Goal: Task Accomplishment & Management: Use online tool/utility

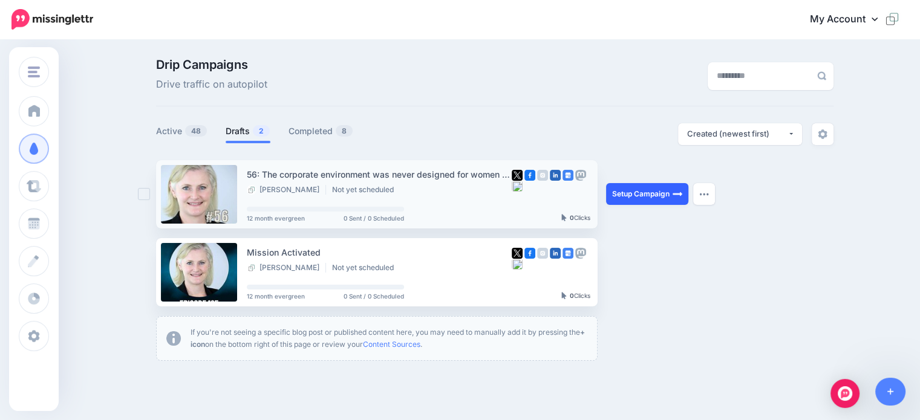
drag, startPoint x: 645, startPoint y: 194, endPoint x: 636, endPoint y: 195, distance: 9.1
click at [645, 194] on link "Setup Campaign" at bounding box center [647, 194] width 82 height 22
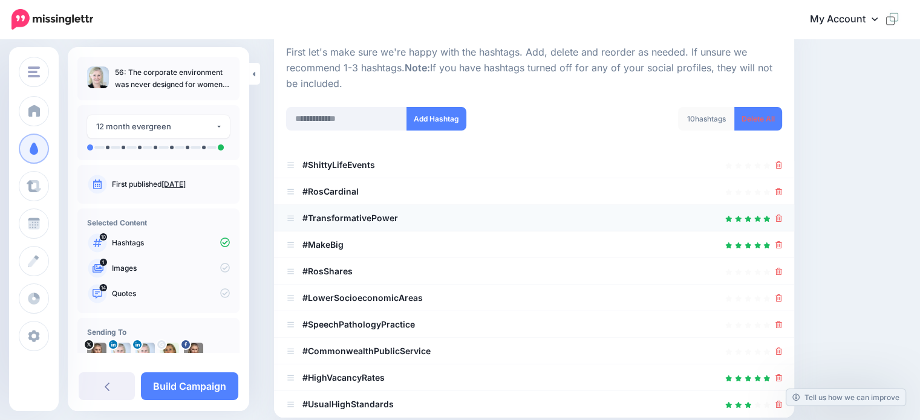
scroll to position [121, 0]
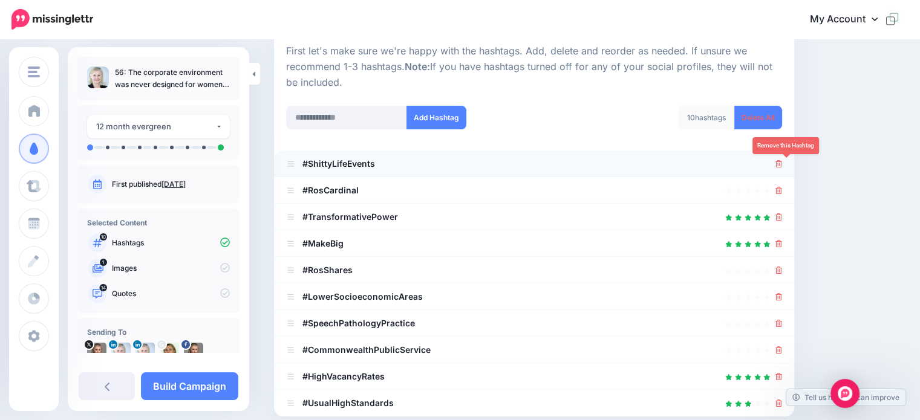
click at [782, 166] on icon at bounding box center [779, 163] width 7 height 7
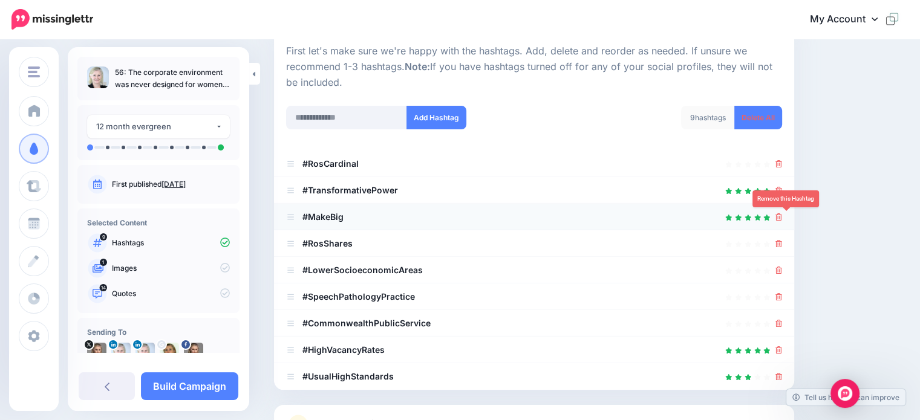
click at [782, 219] on icon at bounding box center [779, 217] width 7 height 7
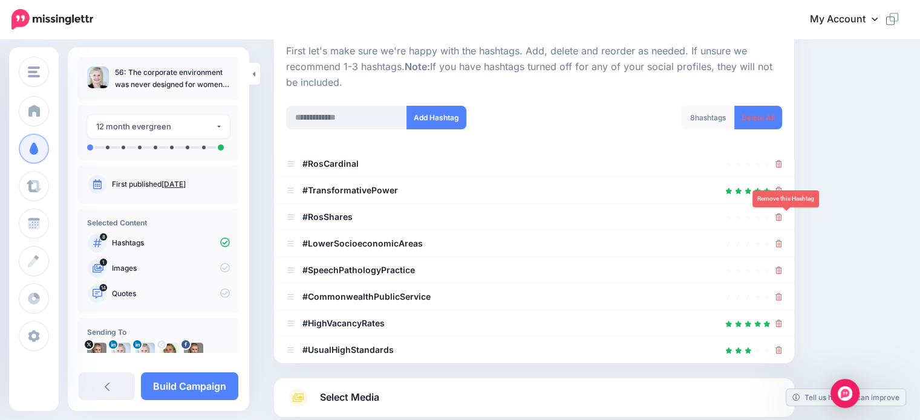
click at [782, 219] on icon at bounding box center [779, 217] width 7 height 7
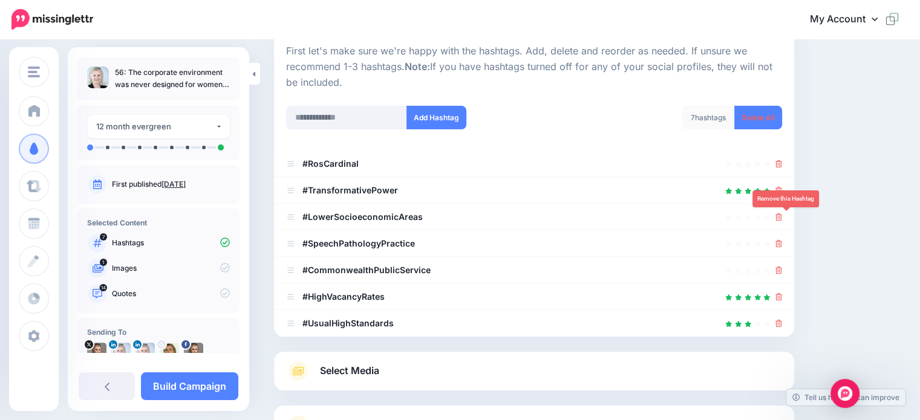
click at [782, 219] on icon at bounding box center [779, 217] width 7 height 7
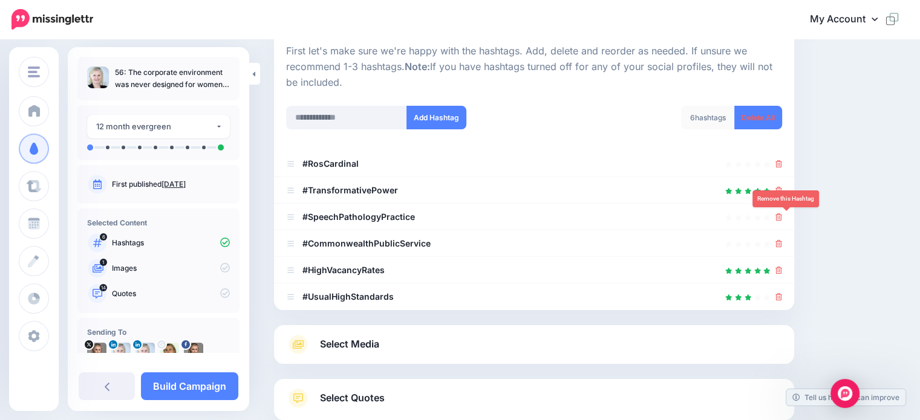
click at [782, 219] on icon at bounding box center [779, 217] width 7 height 7
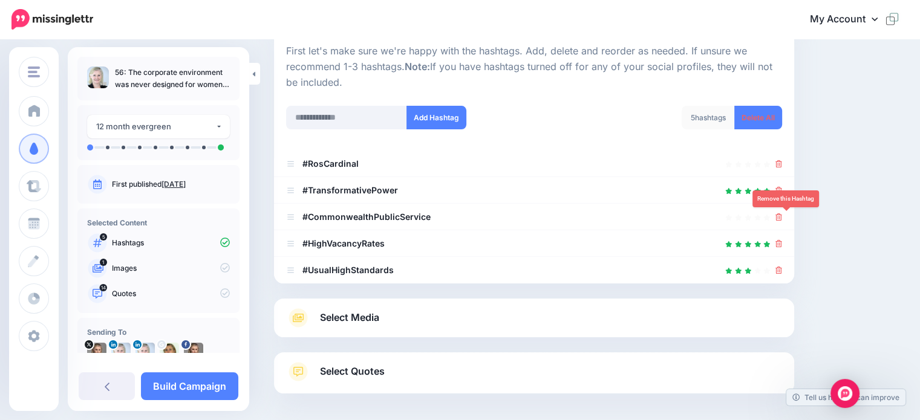
click at [782, 219] on icon at bounding box center [779, 217] width 7 height 7
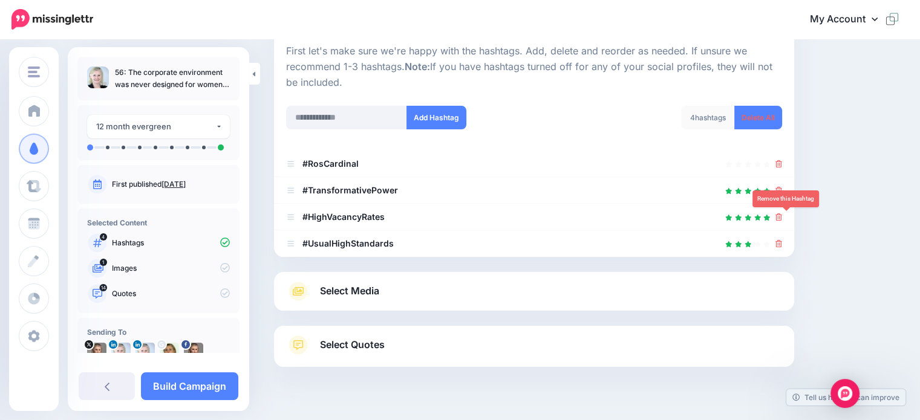
click at [782, 219] on icon at bounding box center [779, 217] width 7 height 7
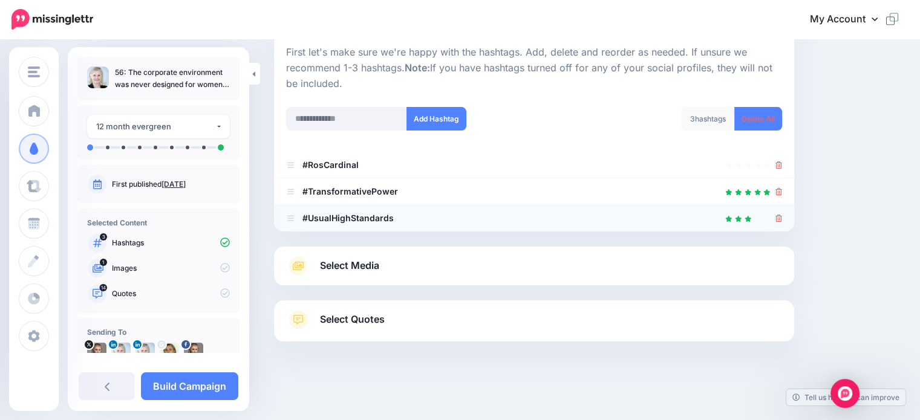
scroll to position [119, 0]
drag, startPoint x: 785, startPoint y: 218, endPoint x: 742, endPoint y: 222, distance: 43.7
click at [782, 218] on icon at bounding box center [779, 218] width 7 height 7
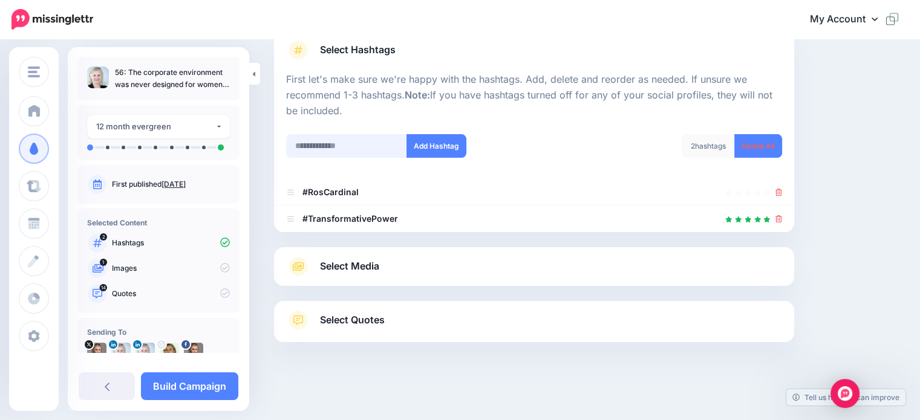
click at [313, 145] on input "text" at bounding box center [346, 146] width 121 height 24
click at [347, 145] on input "**********" at bounding box center [346, 146] width 121 height 24
type input "**********"
click at [436, 141] on button "Add Hashtag" at bounding box center [437, 146] width 60 height 24
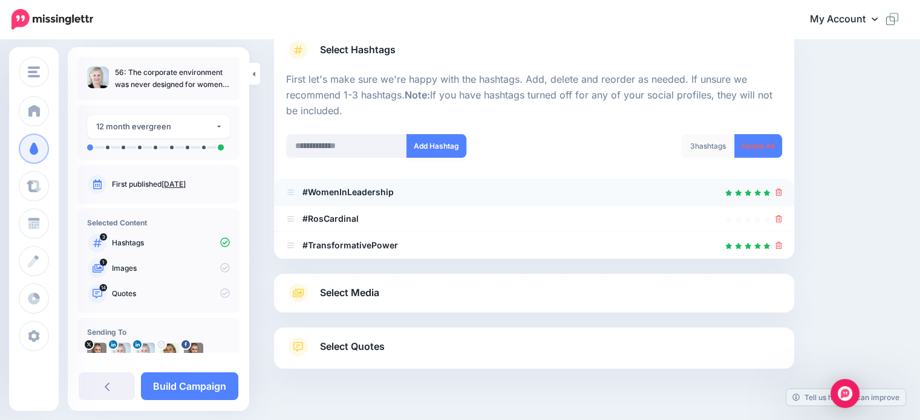
scroll to position [119, 0]
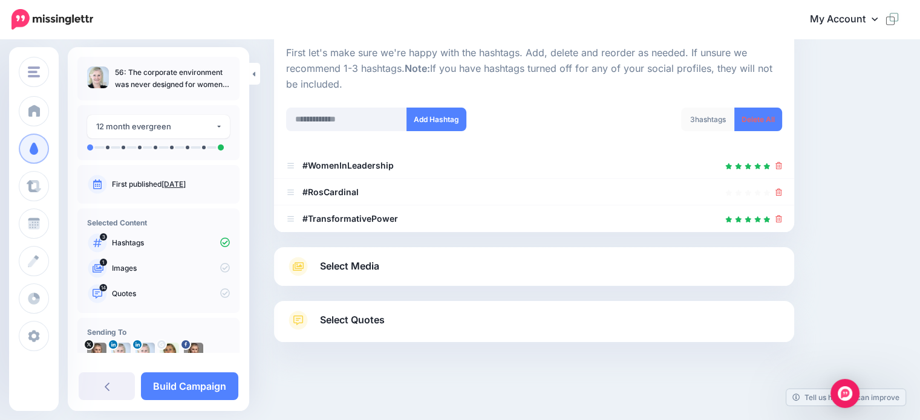
click at [368, 266] on span "Select Media" at bounding box center [349, 266] width 59 height 16
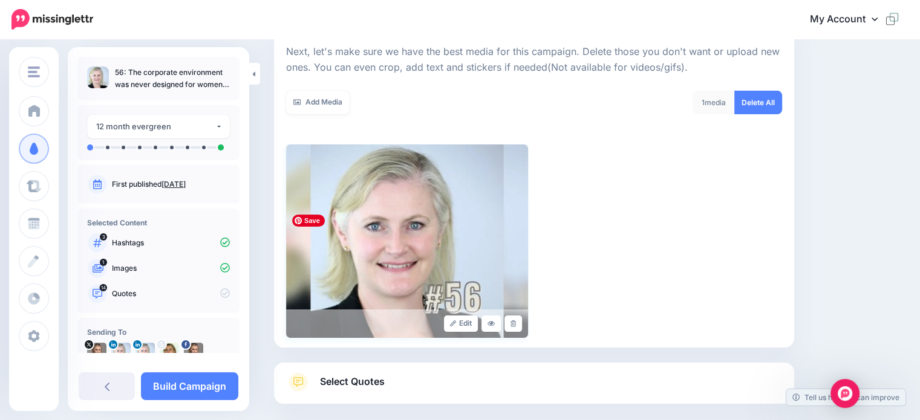
scroll to position [232, 0]
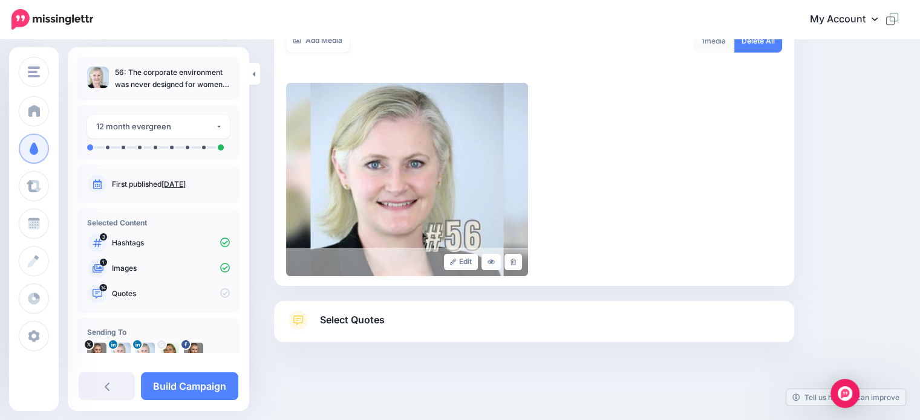
click at [361, 318] on span "Select Quotes" at bounding box center [352, 320] width 65 height 16
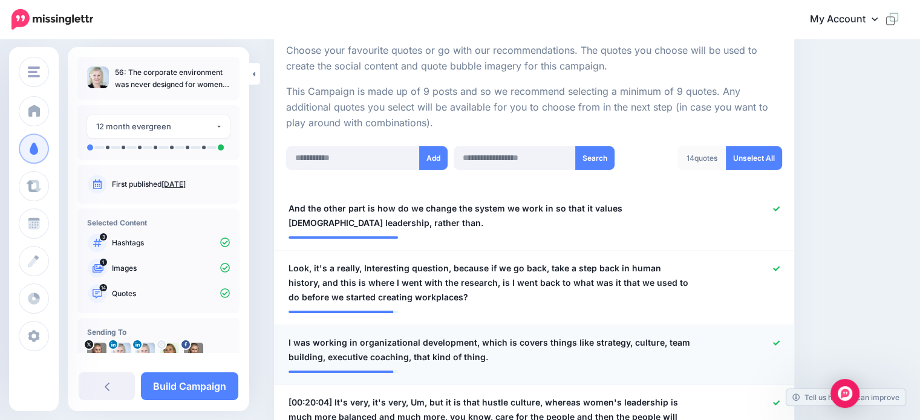
scroll to position [291, 0]
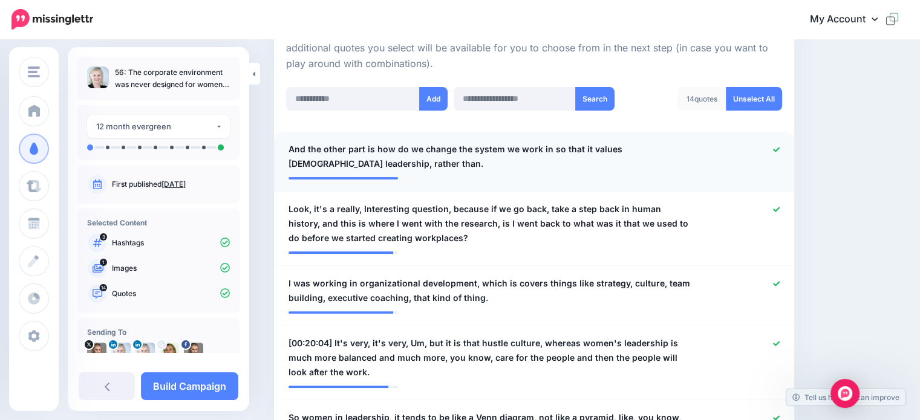
click at [780, 148] on icon at bounding box center [776, 149] width 7 height 7
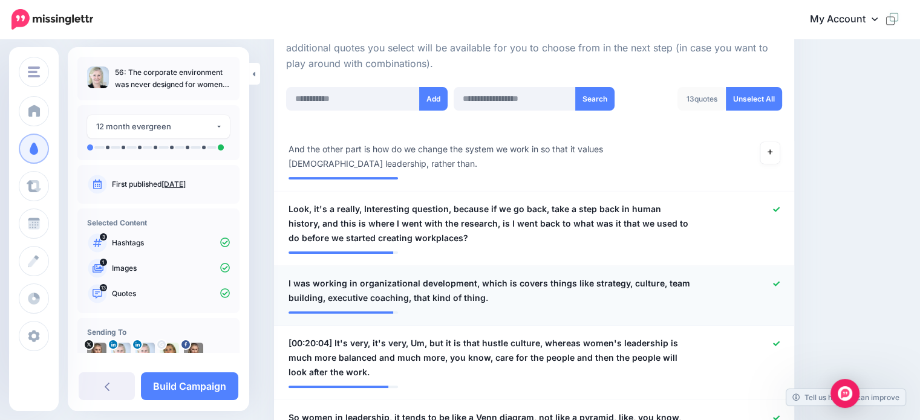
click at [780, 284] on icon at bounding box center [776, 283] width 7 height 5
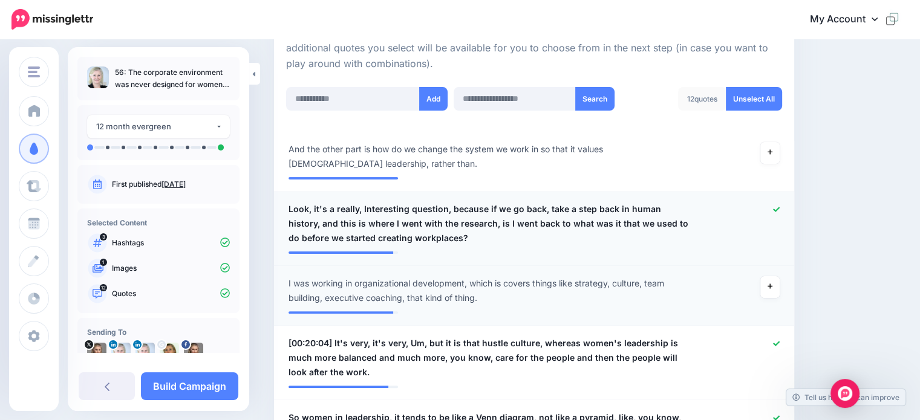
click at [780, 206] on icon at bounding box center [776, 209] width 7 height 7
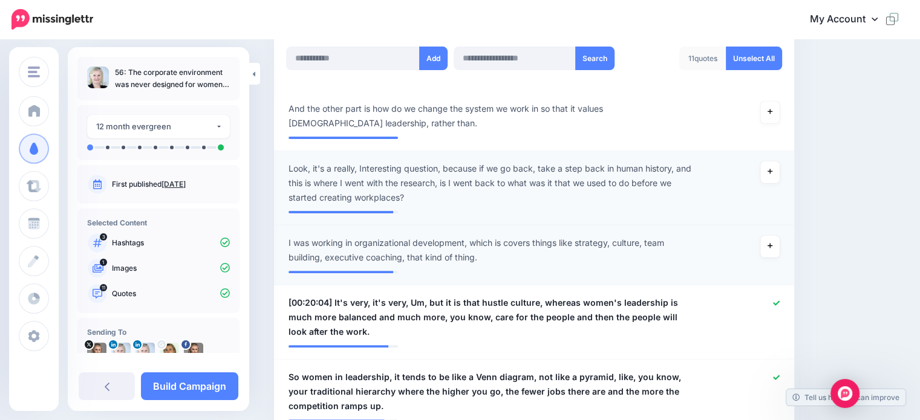
scroll to position [351, 0]
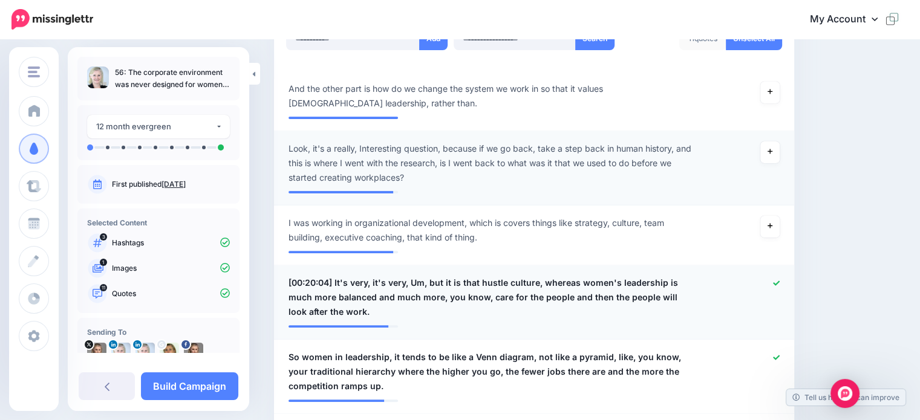
click at [780, 283] on icon at bounding box center [776, 283] width 7 height 5
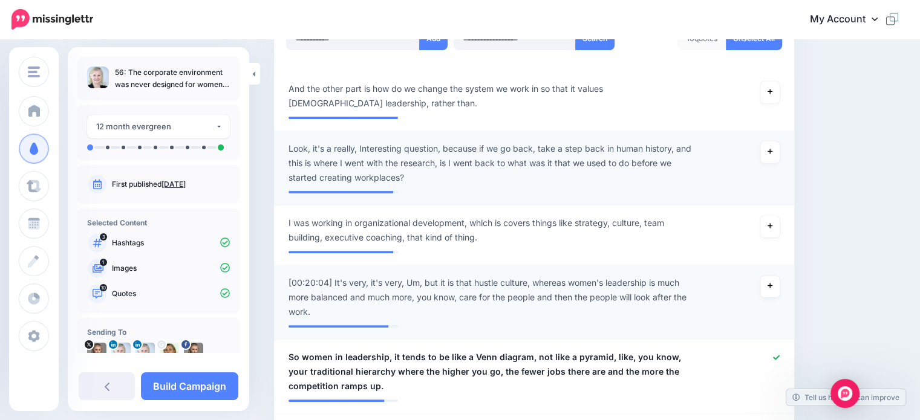
scroll to position [472, 0]
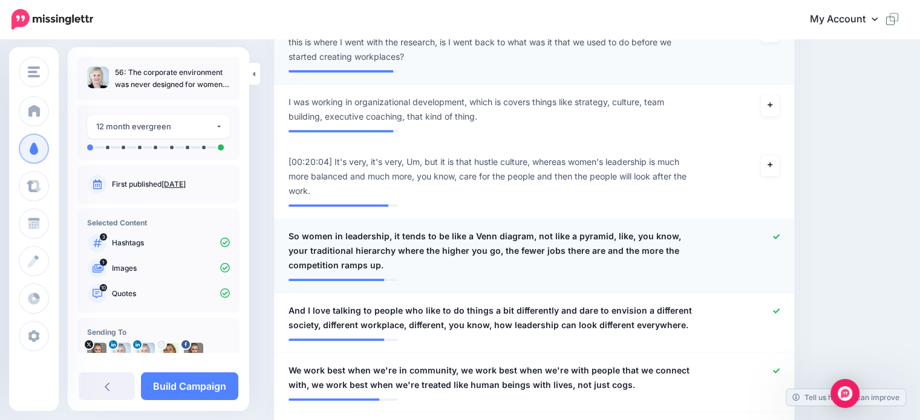
click at [301, 233] on span "So women in leadership, it tends to be like a Venn diagram, not like a pyramid,…" at bounding box center [492, 251] width 407 height 44
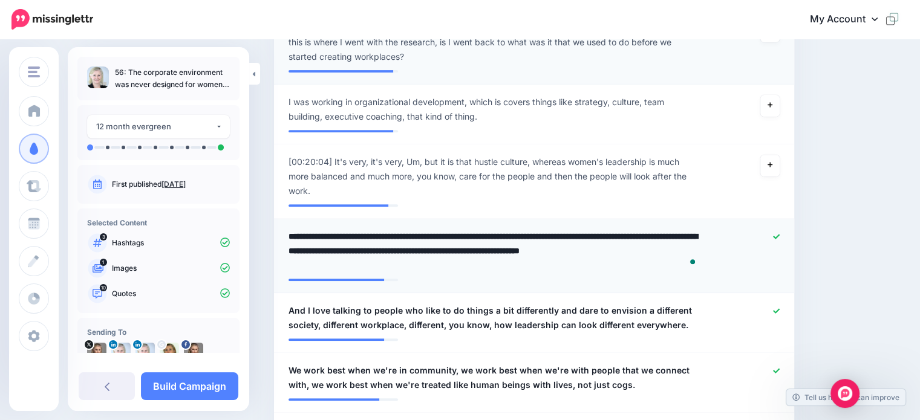
drag, startPoint x: 304, startPoint y: 232, endPoint x: 286, endPoint y: 232, distance: 17.5
click at [286, 232] on div "**********" at bounding box center [491, 251] width 425 height 44
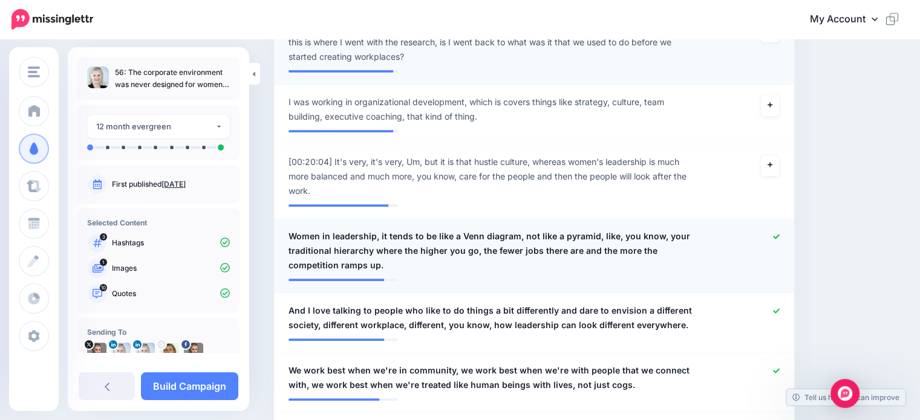
click at [617, 234] on span "Women in leadership, it tends to be like a Venn diagram, not like a pyramid, li…" at bounding box center [492, 251] width 407 height 44
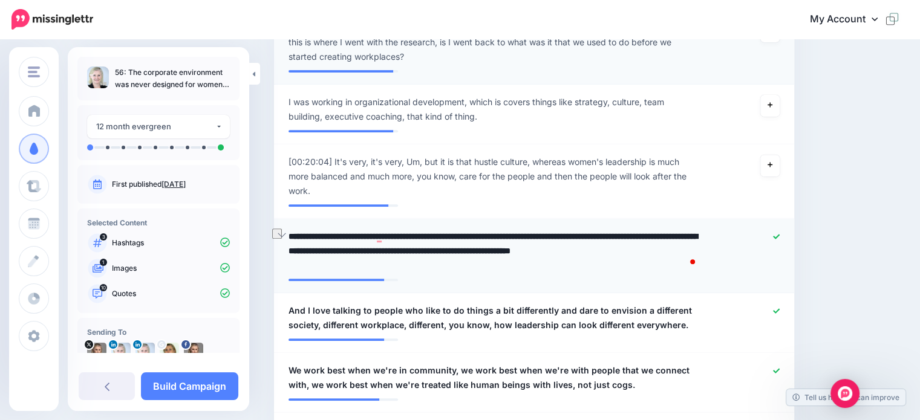
drag, startPoint x: 612, startPoint y: 234, endPoint x: 656, endPoint y: 234, distance: 43.6
click at [656, 234] on textarea "**********" at bounding box center [495, 251] width 413 height 44
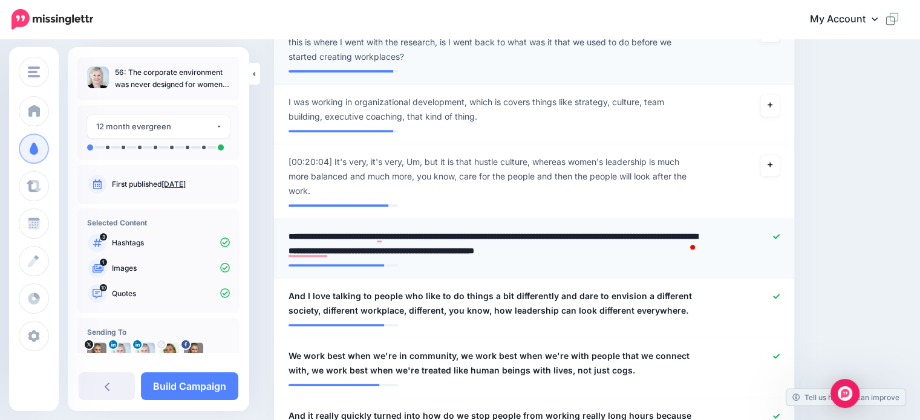
drag, startPoint x: 532, startPoint y: 236, endPoint x: 547, endPoint y: 235, distance: 15.2
click at [547, 235] on textarea "**********" at bounding box center [495, 243] width 413 height 29
type textarea "**********"
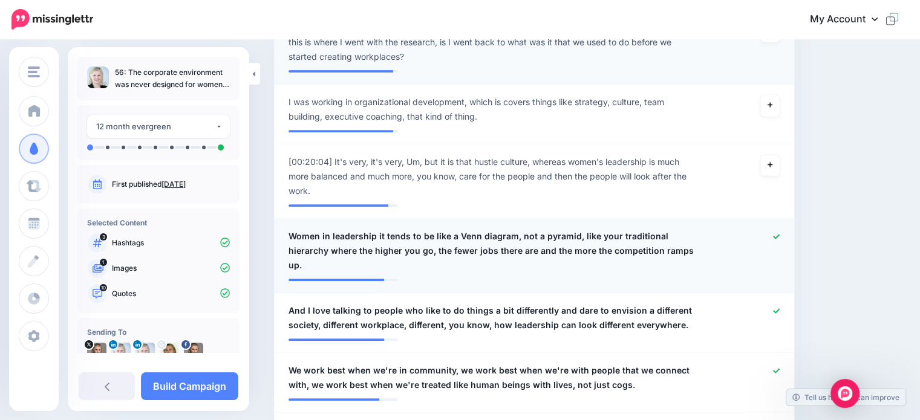
scroll to position [533, 0]
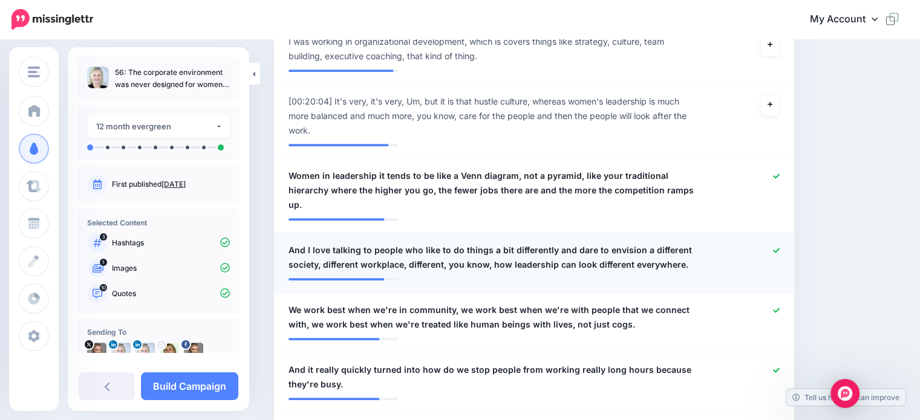
click at [306, 243] on span "And I love talking to people who like to do things a bit differently and dare t…" at bounding box center [492, 257] width 407 height 29
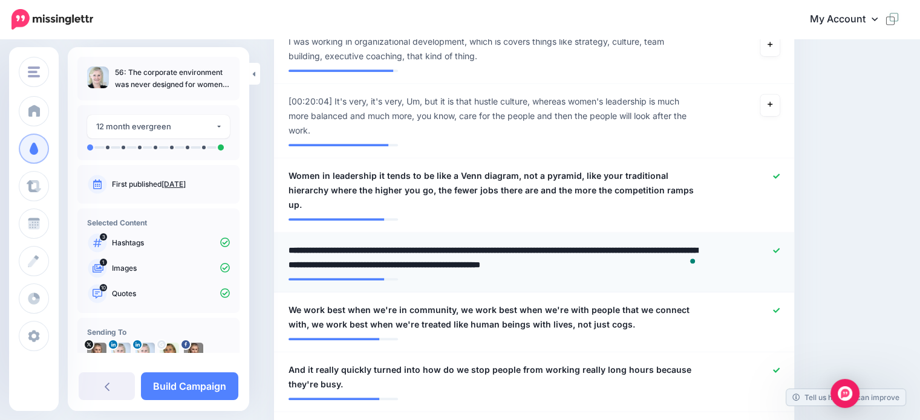
drag, startPoint x: 307, startPoint y: 233, endPoint x: 286, endPoint y: 233, distance: 21.8
click at [286, 243] on div "**********" at bounding box center [491, 257] width 425 height 29
type textarea "**********"
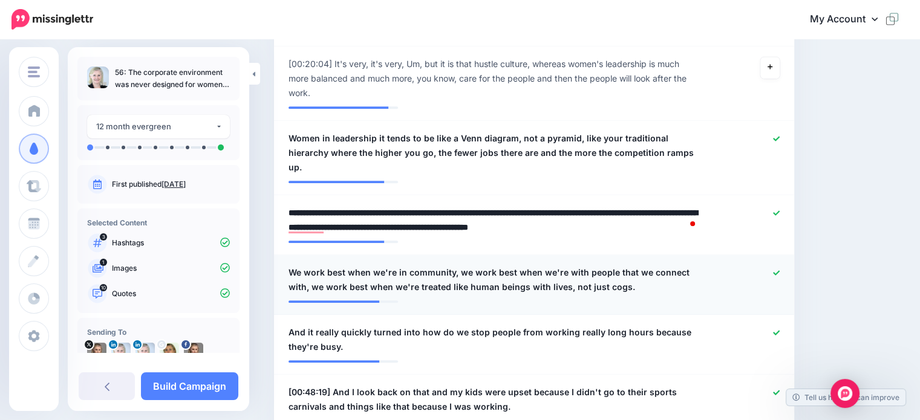
scroll to position [593, 0]
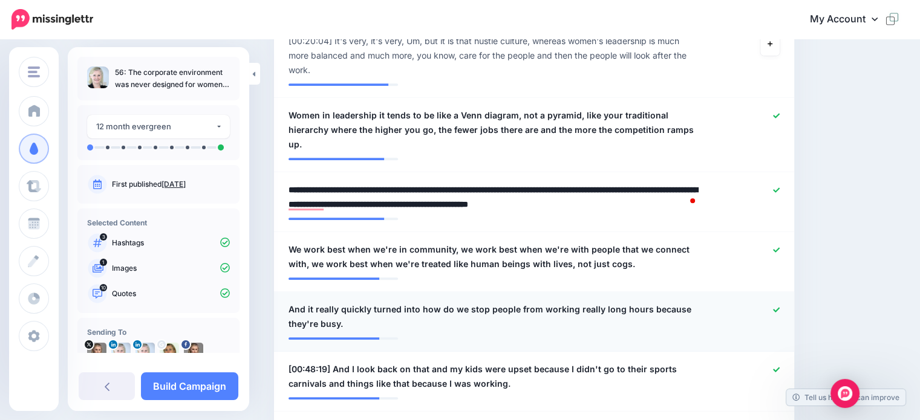
click at [780, 307] on icon at bounding box center [776, 310] width 7 height 7
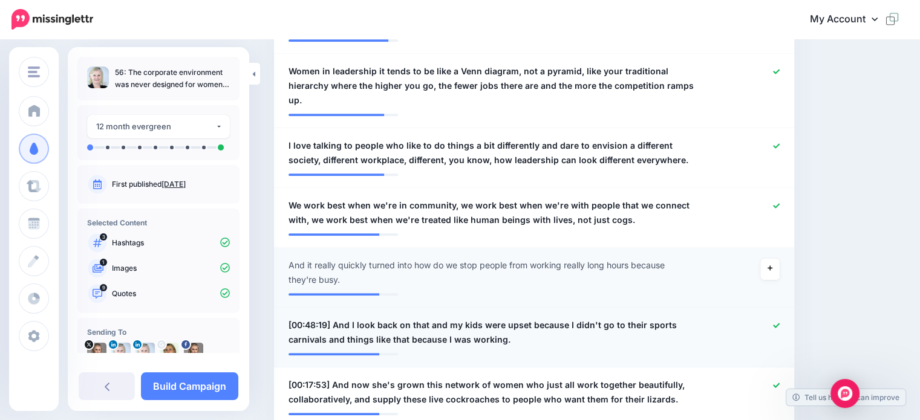
scroll to position [654, 0]
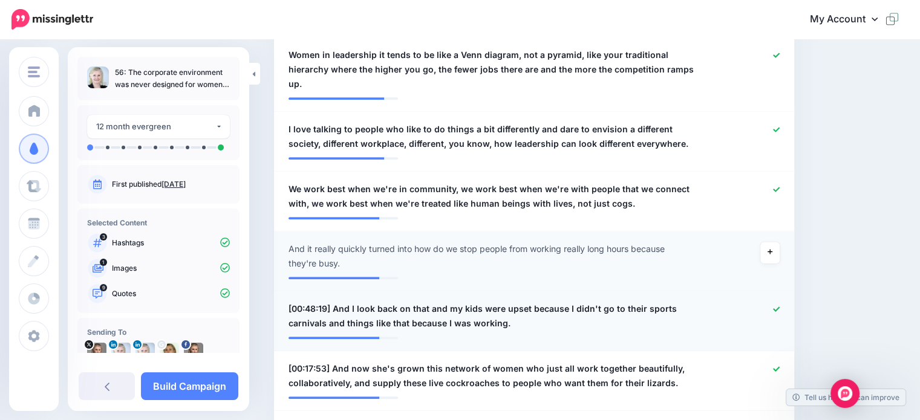
click at [780, 307] on icon at bounding box center [776, 309] width 7 height 5
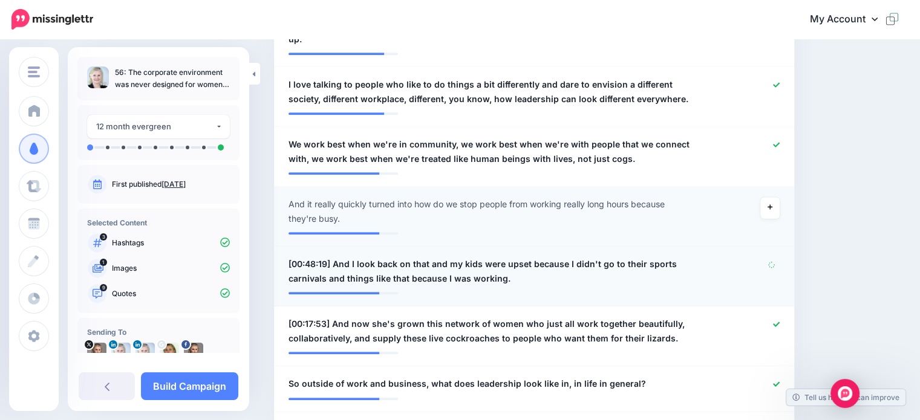
scroll to position [714, 0]
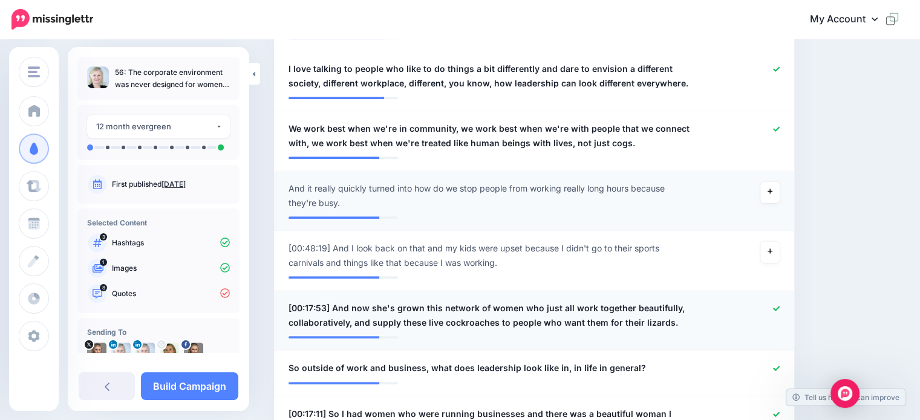
click at [780, 306] on icon at bounding box center [776, 309] width 7 height 7
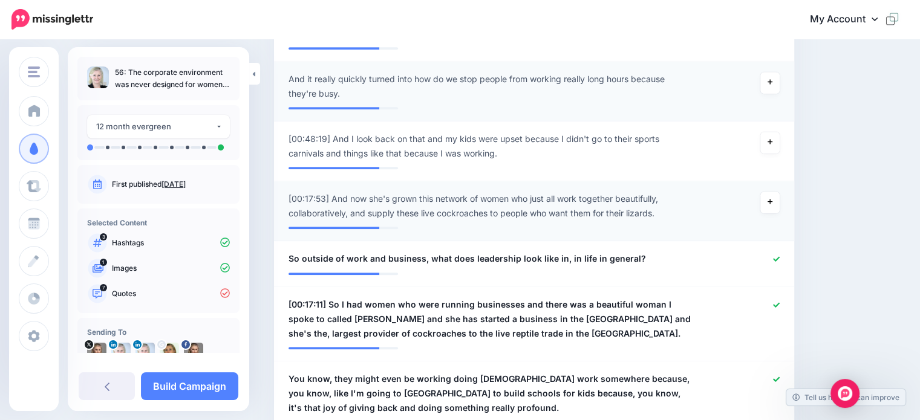
scroll to position [835, 0]
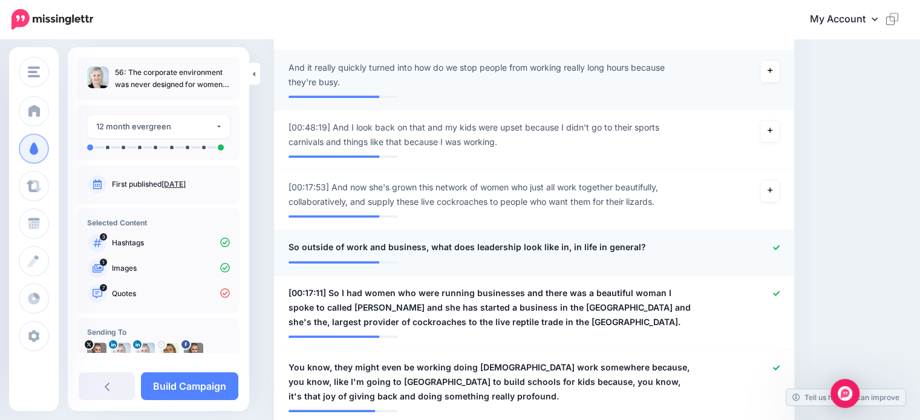
click at [780, 245] on icon at bounding box center [776, 247] width 7 height 5
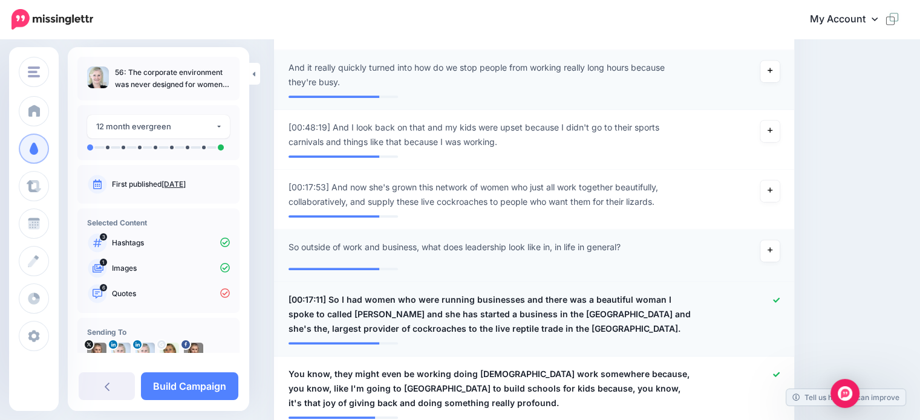
click at [780, 297] on icon at bounding box center [776, 300] width 7 height 7
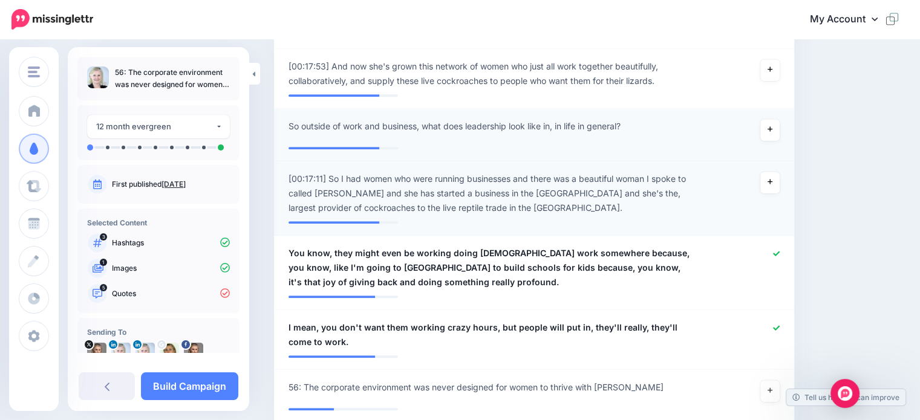
scroll to position [1017, 0]
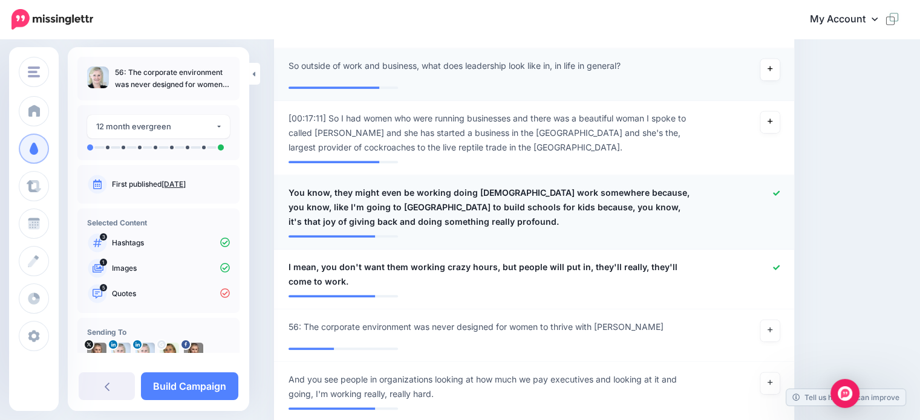
click at [780, 191] on icon at bounding box center [776, 193] width 7 height 5
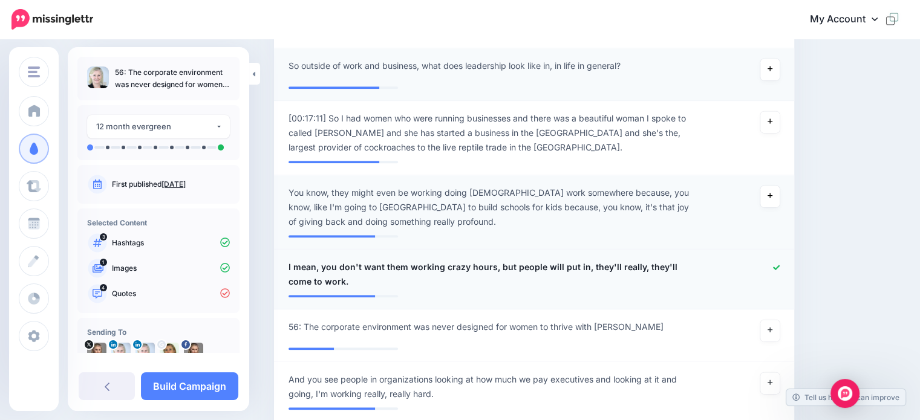
click at [780, 264] on icon at bounding box center [776, 267] width 7 height 7
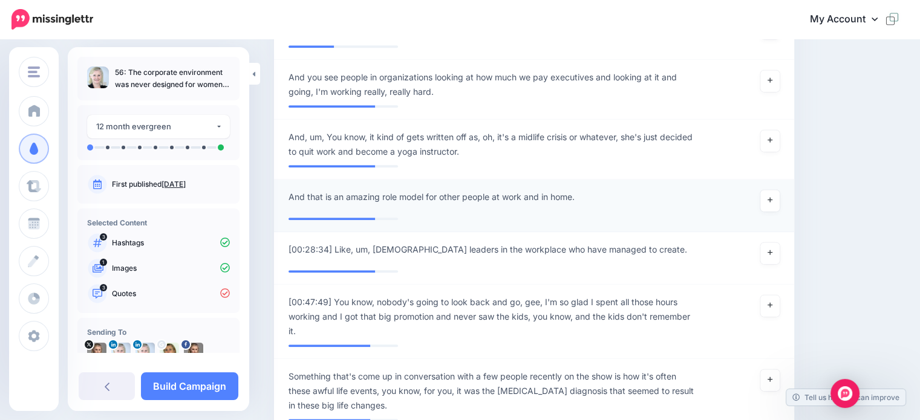
scroll to position [1380, 0]
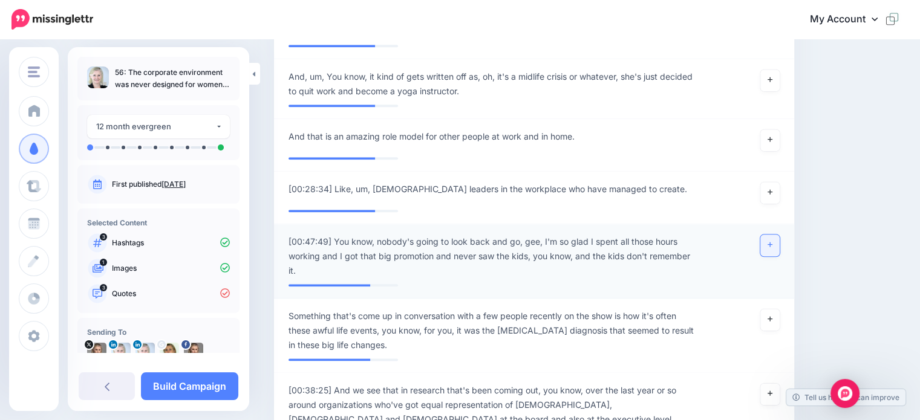
click at [771, 235] on link at bounding box center [769, 246] width 19 height 22
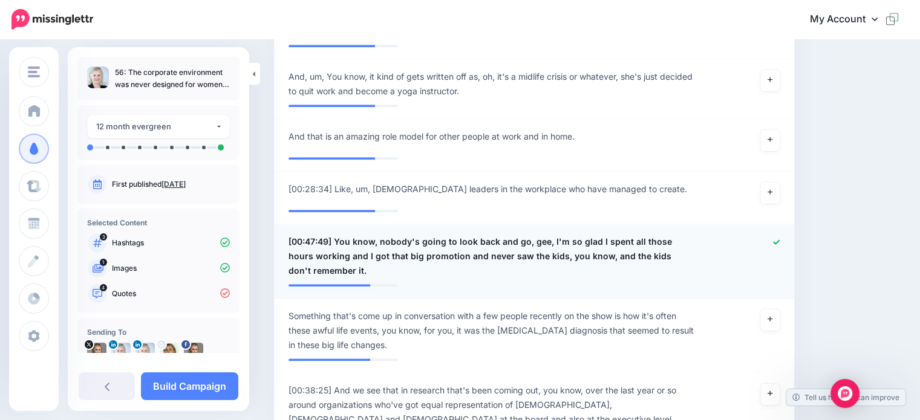
click at [380, 235] on span "[00:47:49] You know, nobody's going to look back and go, gee, I'm so glad I spe…" at bounding box center [492, 257] width 407 height 44
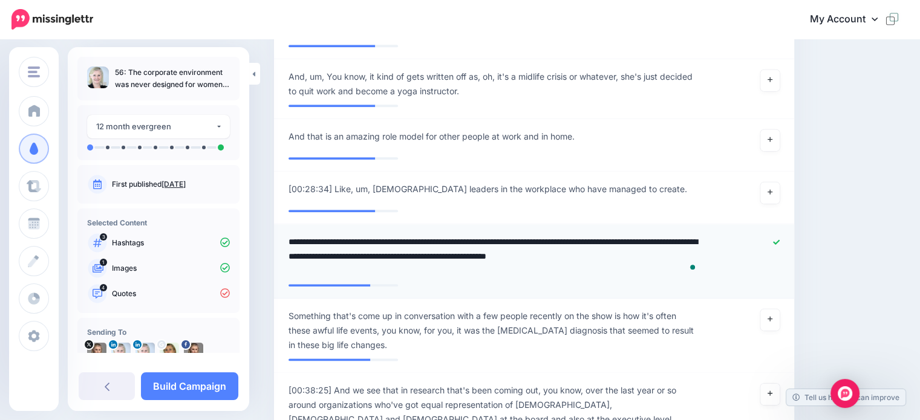
drag, startPoint x: 377, startPoint y: 224, endPoint x: 283, endPoint y: 223, distance: 93.8
click at [283, 235] on div "**********" at bounding box center [491, 257] width 425 height 44
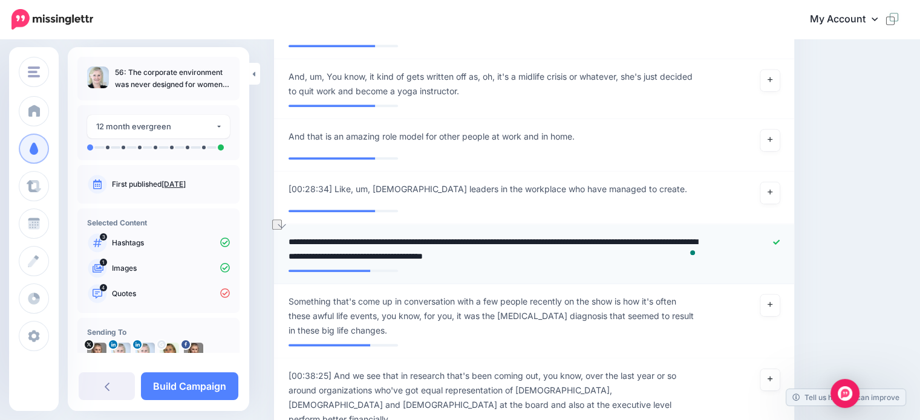
drag, startPoint x: 604, startPoint y: 241, endPoint x: 423, endPoint y: 240, distance: 180.3
click at [423, 240] on textarea "**********" at bounding box center [495, 249] width 413 height 29
type textarea "**********"
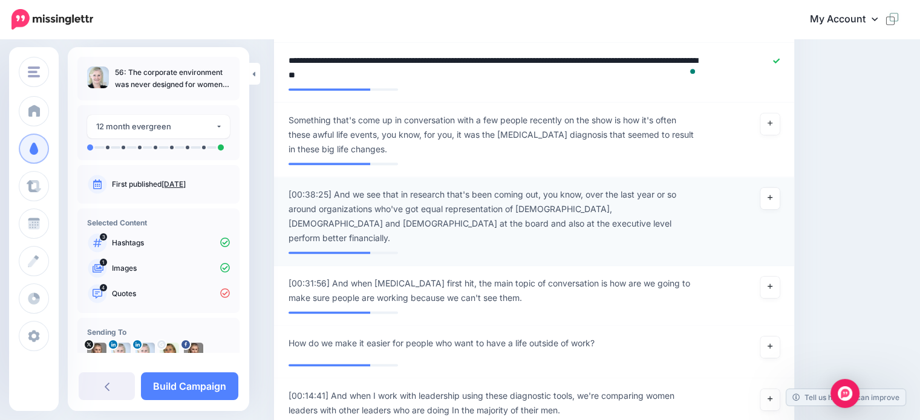
scroll to position [1622, 0]
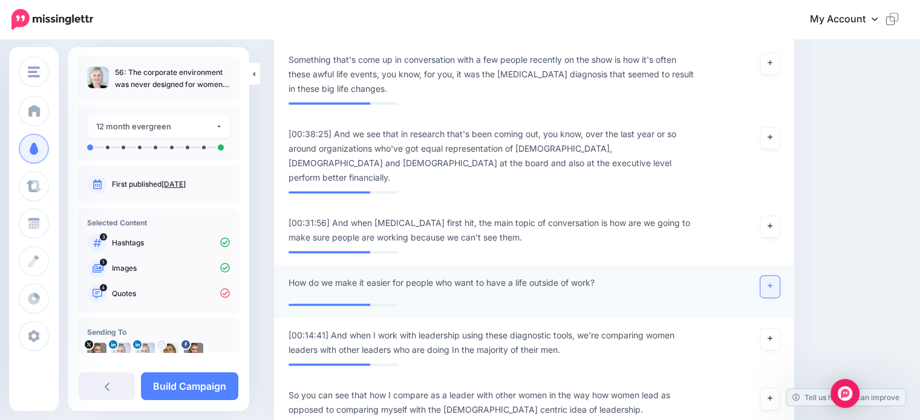
click at [774, 276] on link at bounding box center [769, 287] width 19 height 22
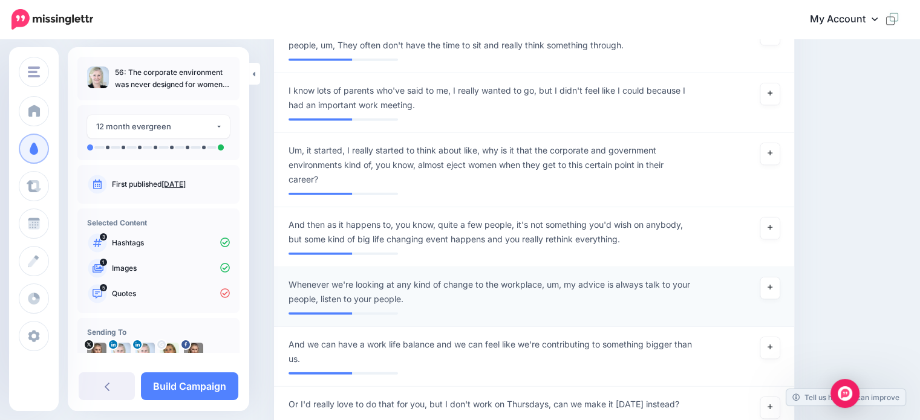
scroll to position [3134, 0]
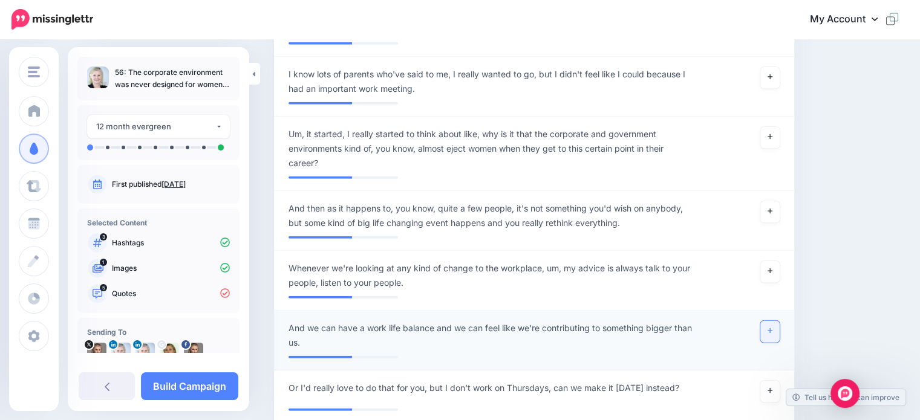
click at [780, 321] on link at bounding box center [769, 332] width 19 height 22
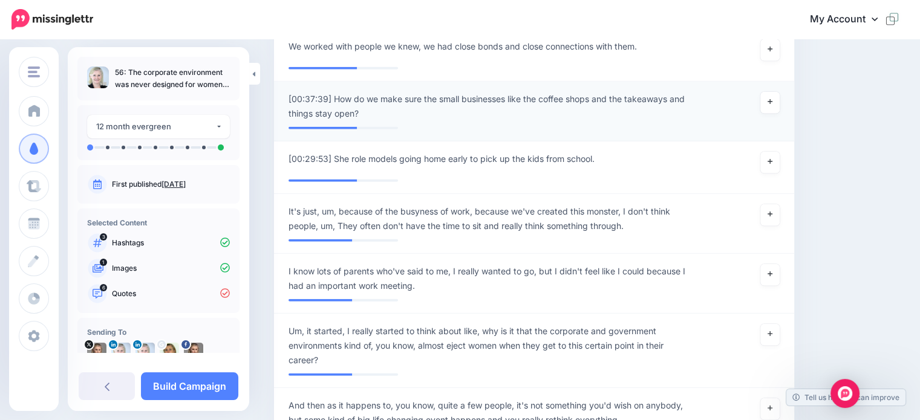
scroll to position [2892, 0]
